Goal: Book appointment/travel/reservation

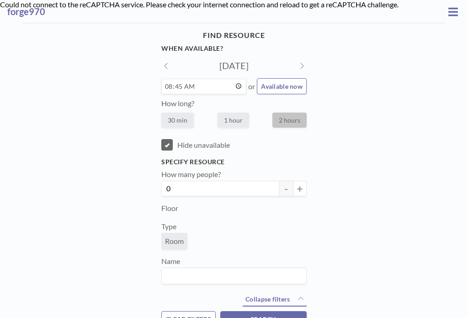
click at [168, 67] on icon at bounding box center [166, 66] width 3 height 6
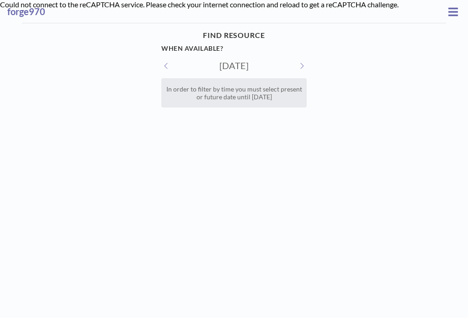
click at [301, 63] on icon at bounding box center [302, 66] width 3 height 6
click at [300, 63] on icon at bounding box center [302, 65] width 5 height 7
click at [300, 64] on icon at bounding box center [302, 65] width 5 height 7
click at [297, 67] on button at bounding box center [302, 66] width 10 height 10
click at [297, 66] on button at bounding box center [302, 66] width 10 height 10
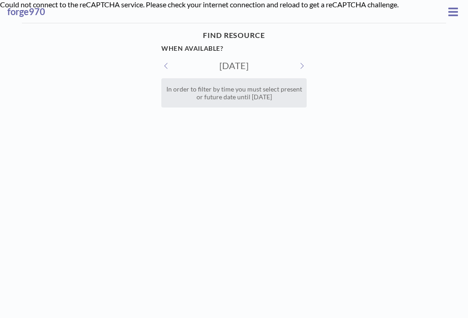
click at [300, 63] on icon at bounding box center [302, 65] width 5 height 7
click at [300, 65] on icon at bounding box center [302, 65] width 5 height 7
type input "[DATE]"
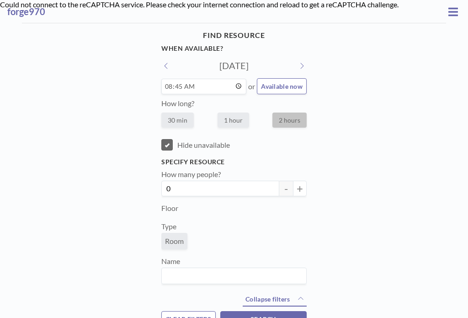
click at [277, 81] on button "Available now" at bounding box center [282, 86] width 50 height 16
type input "12:05"
click at [172, 125] on label "30 min" at bounding box center [177, 120] width 32 height 15
radio input "true"
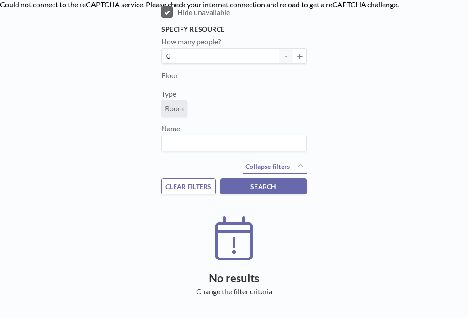
click at [247, 192] on button "SEARCH" at bounding box center [263, 186] width 86 height 16
